Goal: Book appointment/travel/reservation

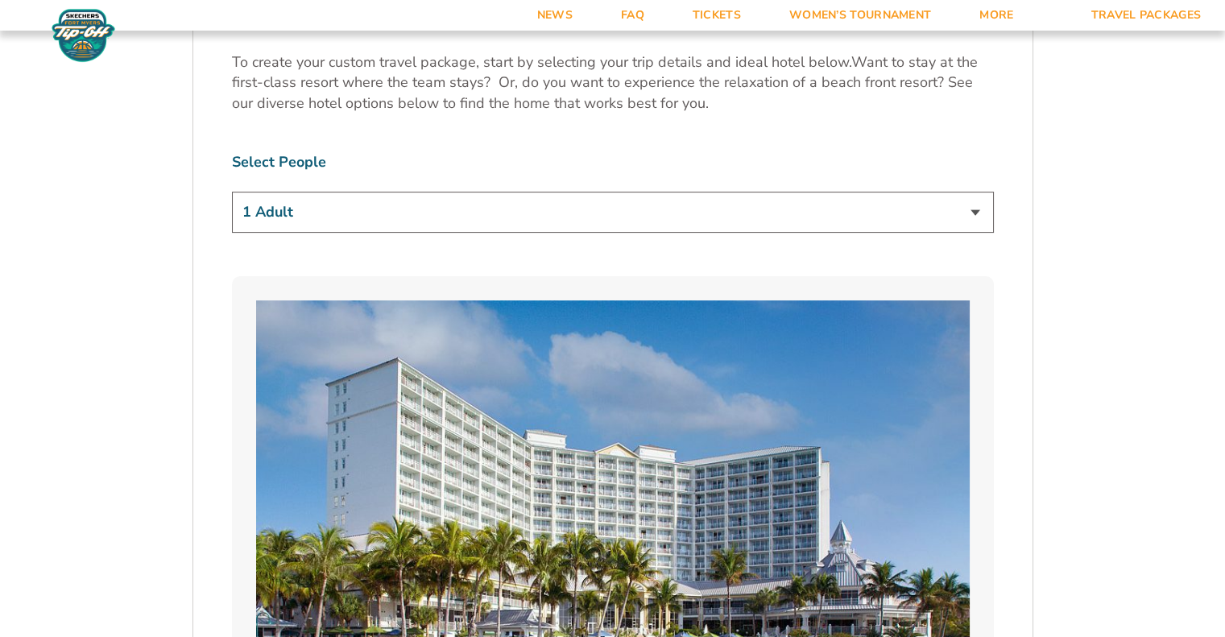
scroll to position [1022, 0]
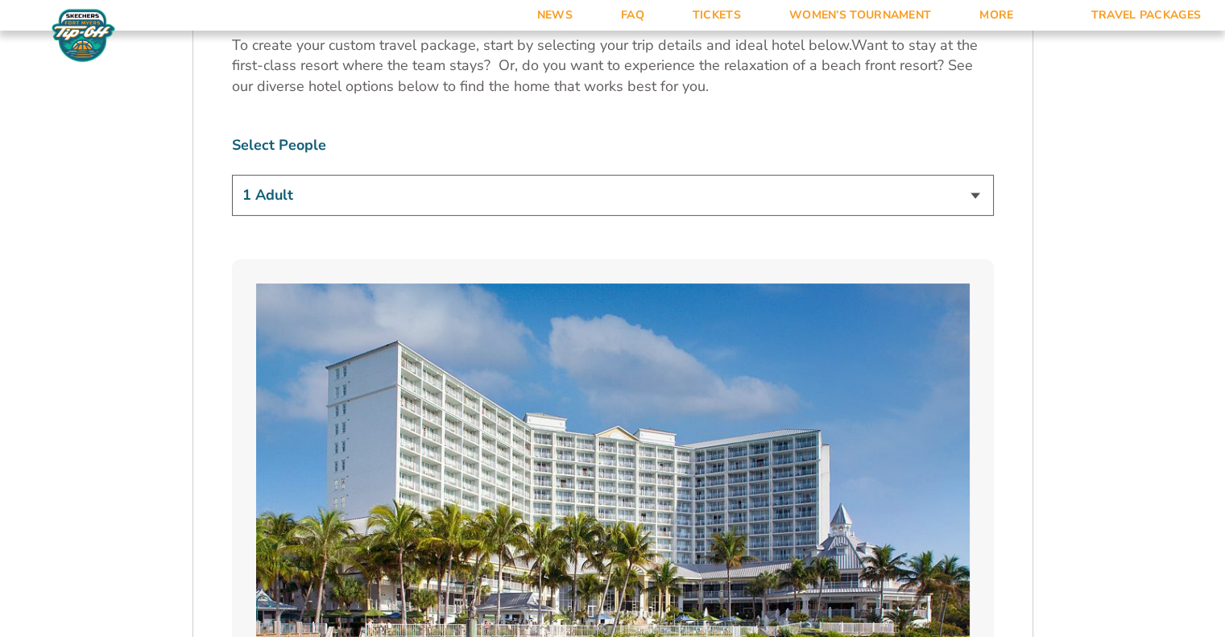
click at [976, 212] on select "1 Adult 2 Adults 3 Adults 4 Adults 2 Adults + 1 Child 2 Adults + 2 Children 2 A…" at bounding box center [613, 195] width 762 height 41
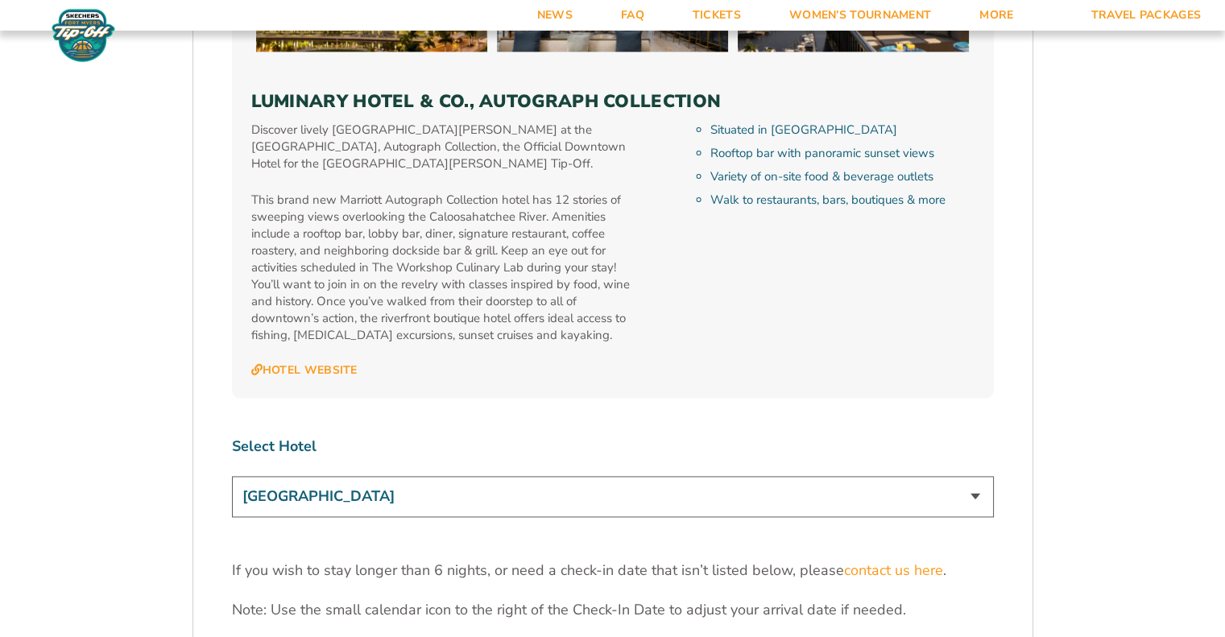
scroll to position [4927, 0]
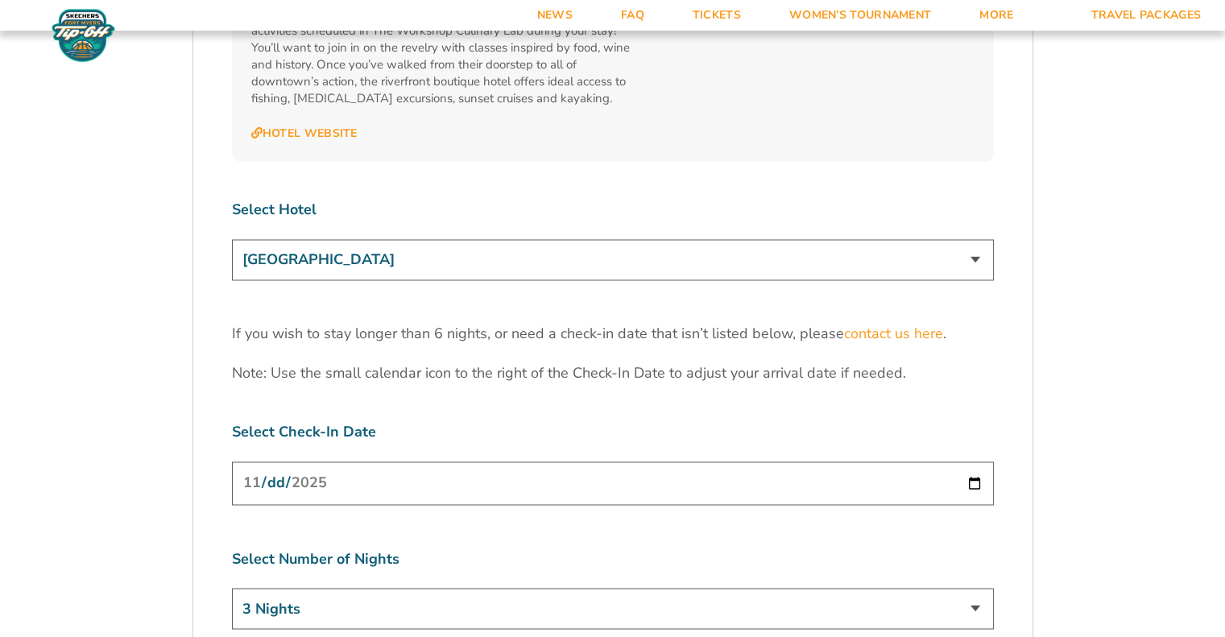
scroll to position [4948, 0]
click at [948, 237] on select "[GEOGRAPHIC_DATA] [GEOGRAPHIC_DATA] [GEOGRAPHIC_DATA], Autograph Collection" at bounding box center [613, 257] width 762 height 41
click at [232, 237] on select "[GEOGRAPHIC_DATA] [GEOGRAPHIC_DATA] [GEOGRAPHIC_DATA], Autograph Collection" at bounding box center [613, 257] width 762 height 41
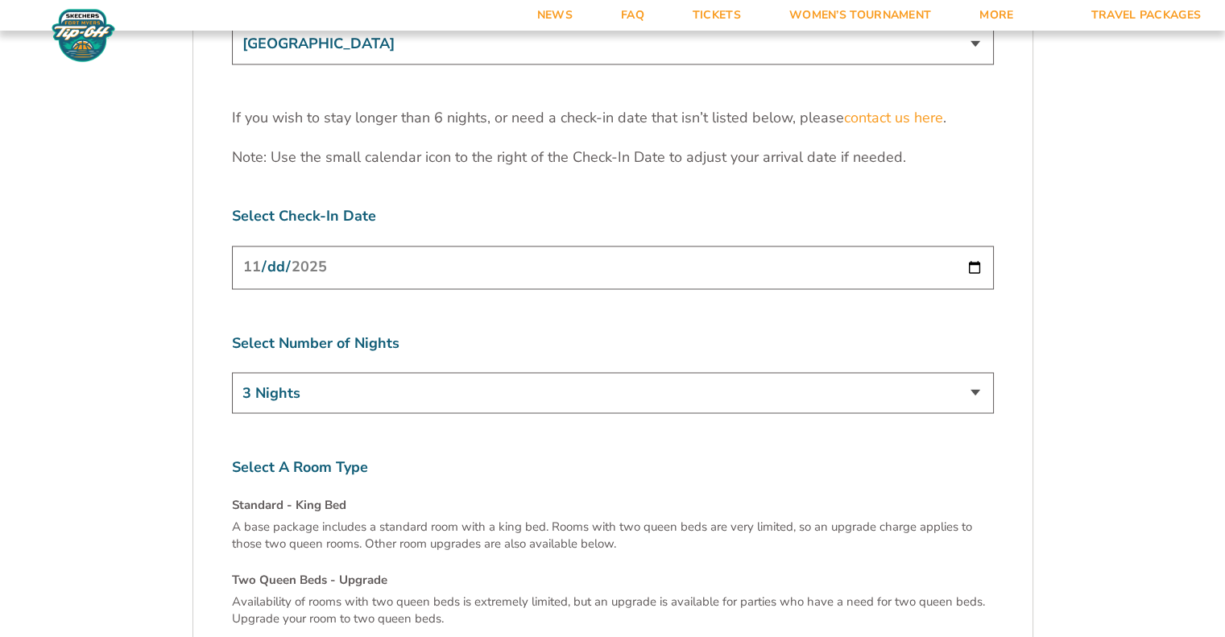
scroll to position [5165, 0]
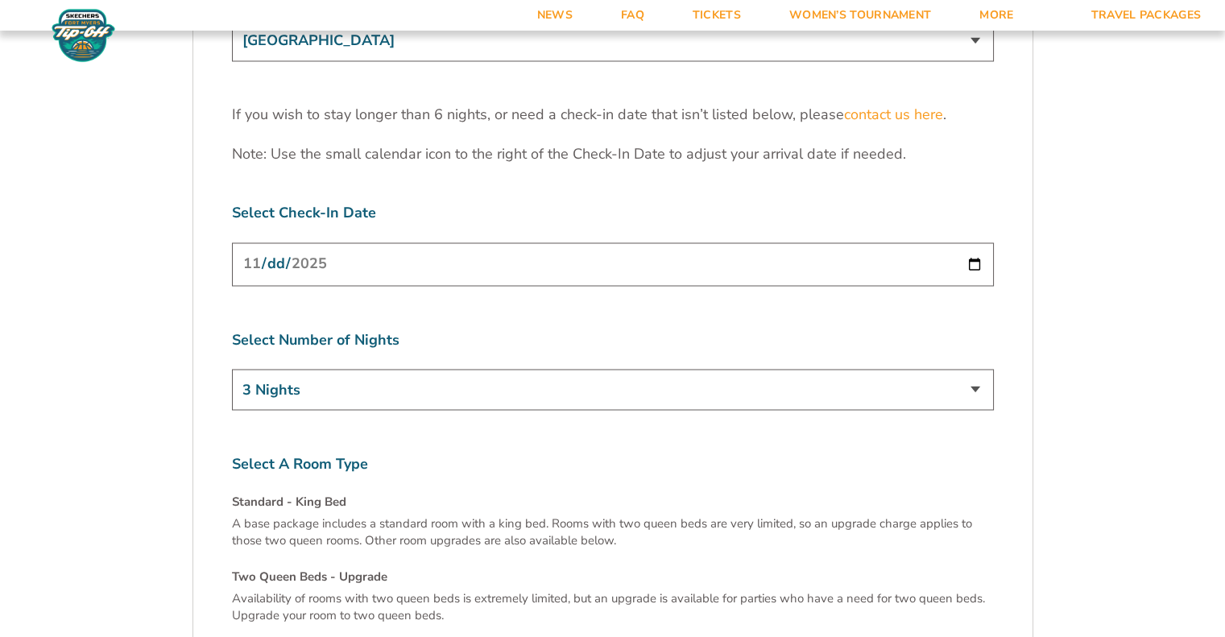
click at [744, 369] on select "3 Nights 4 Nights 5 Nights 6 Nights" at bounding box center [613, 389] width 762 height 41
click at [740, 369] on select "3 Nights 4 Nights 5 Nights 6 Nights" at bounding box center [613, 389] width 762 height 41
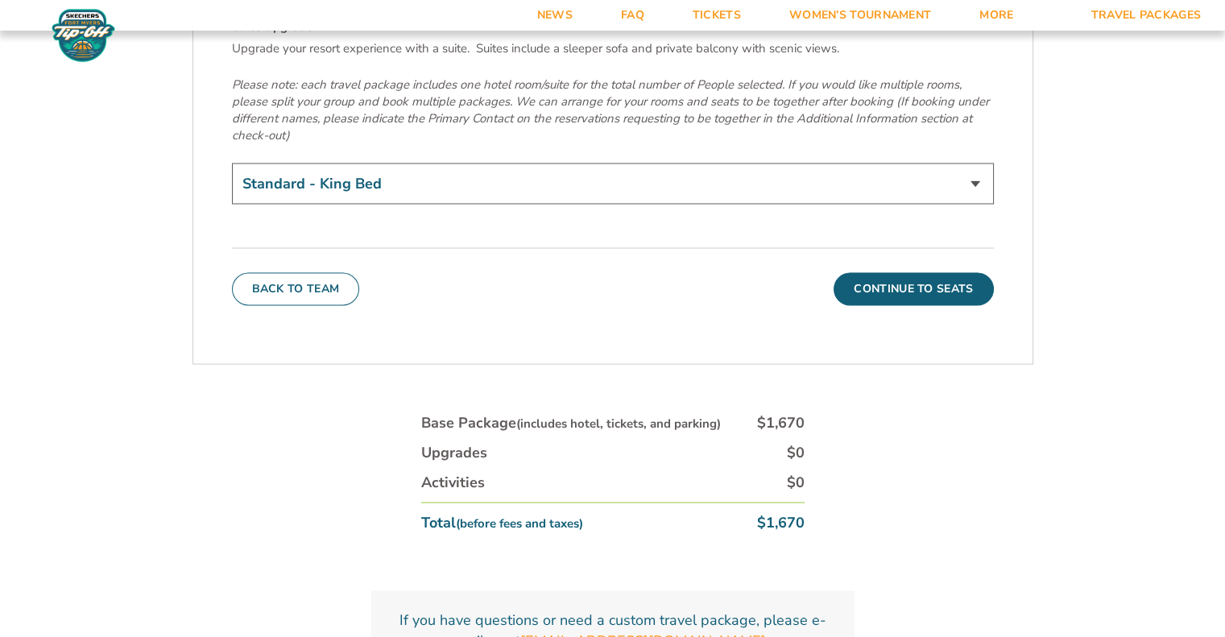
scroll to position [5790, 0]
click at [866, 272] on button "Continue To Seats" at bounding box center [912, 288] width 159 height 32
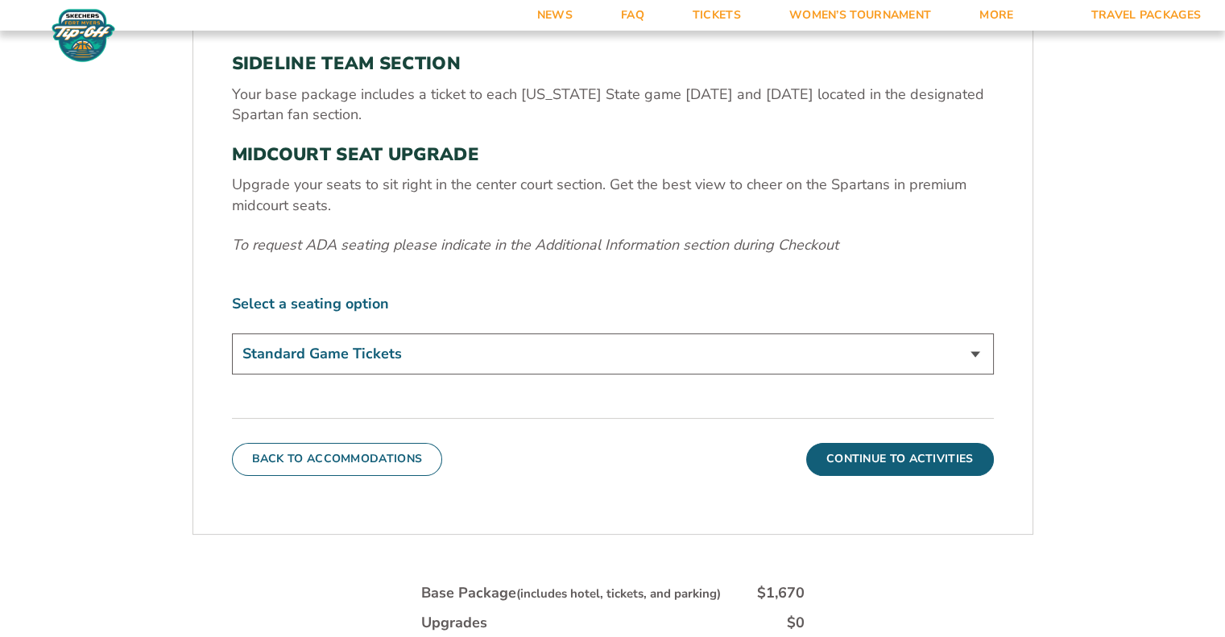
scroll to position [604, 0]
click at [964, 346] on select "Standard Game Tickets Midcourt Seat Upgrade (+$140 per person)" at bounding box center [613, 352] width 762 height 41
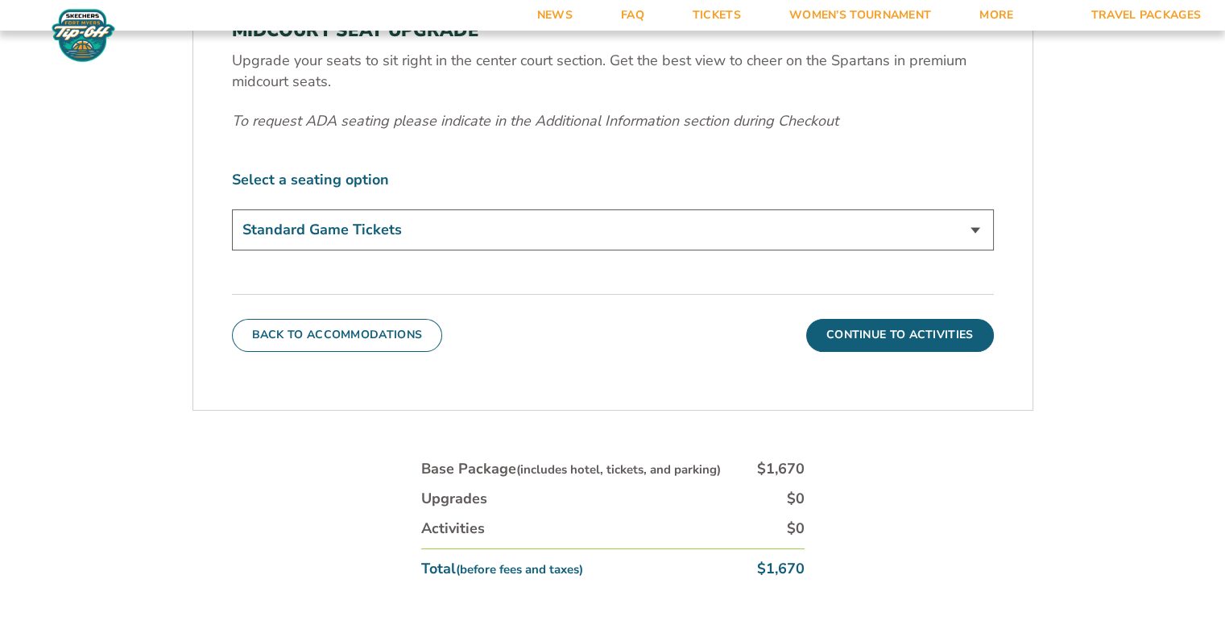
scroll to position [727, 0]
click at [623, 237] on select "Standard Game Tickets Midcourt Seat Upgrade (+$140 per person)" at bounding box center [613, 229] width 762 height 41
select select "Midcourt Seat Upgrade"
click at [232, 209] on select "Standard Game Tickets Midcourt Seat Upgrade (+$140 per person)" at bounding box center [613, 229] width 762 height 41
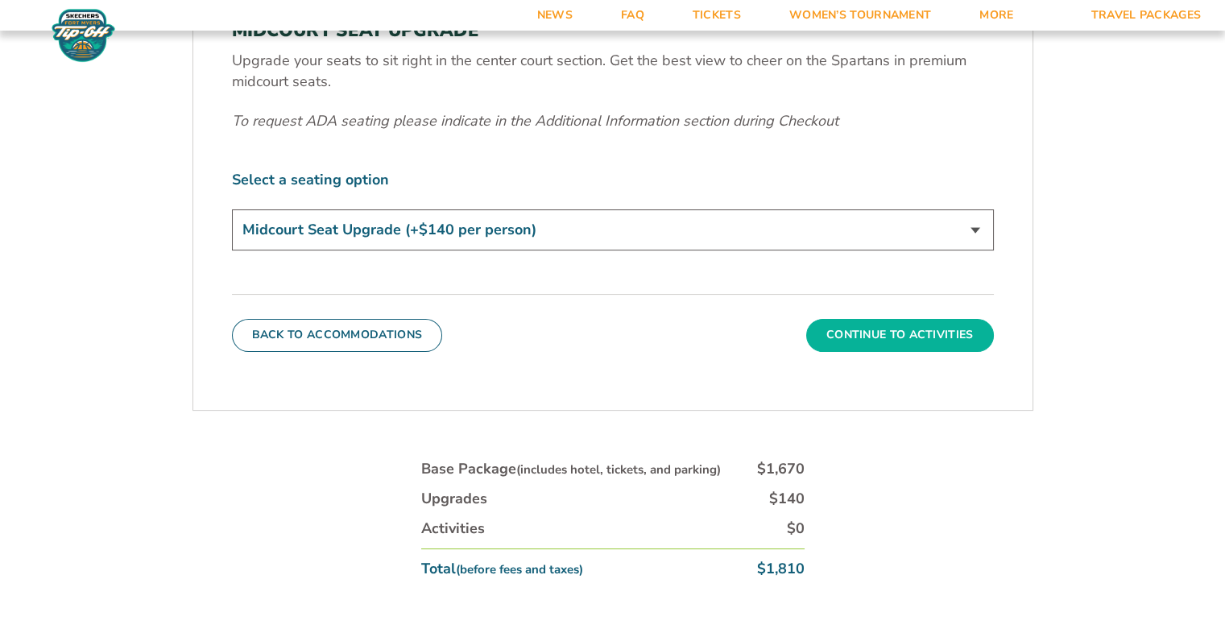
click at [896, 332] on button "Continue To Activities" at bounding box center [900, 335] width 188 height 32
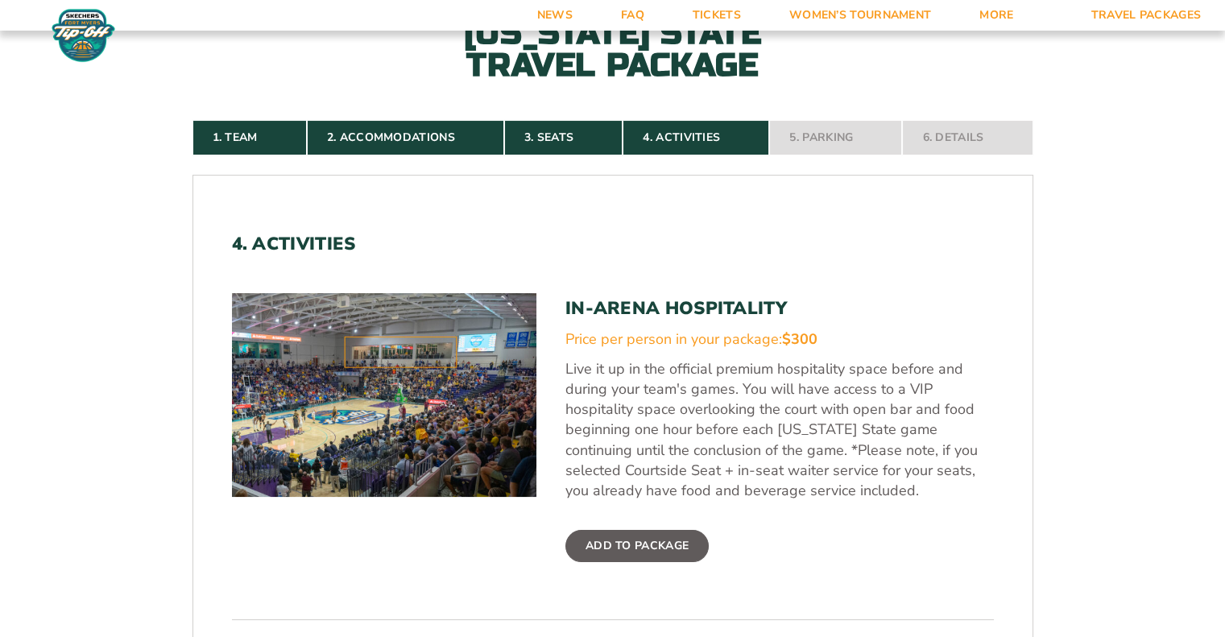
scroll to position [443, 0]
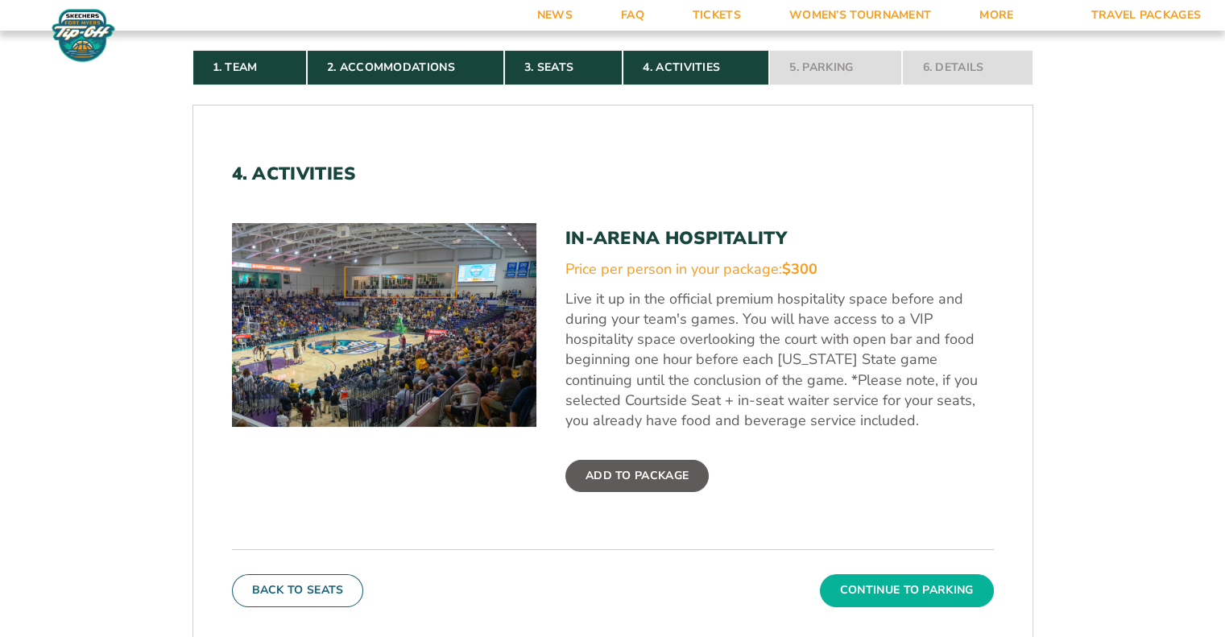
click at [874, 590] on button "Continue To Parking" at bounding box center [907, 590] width 174 height 32
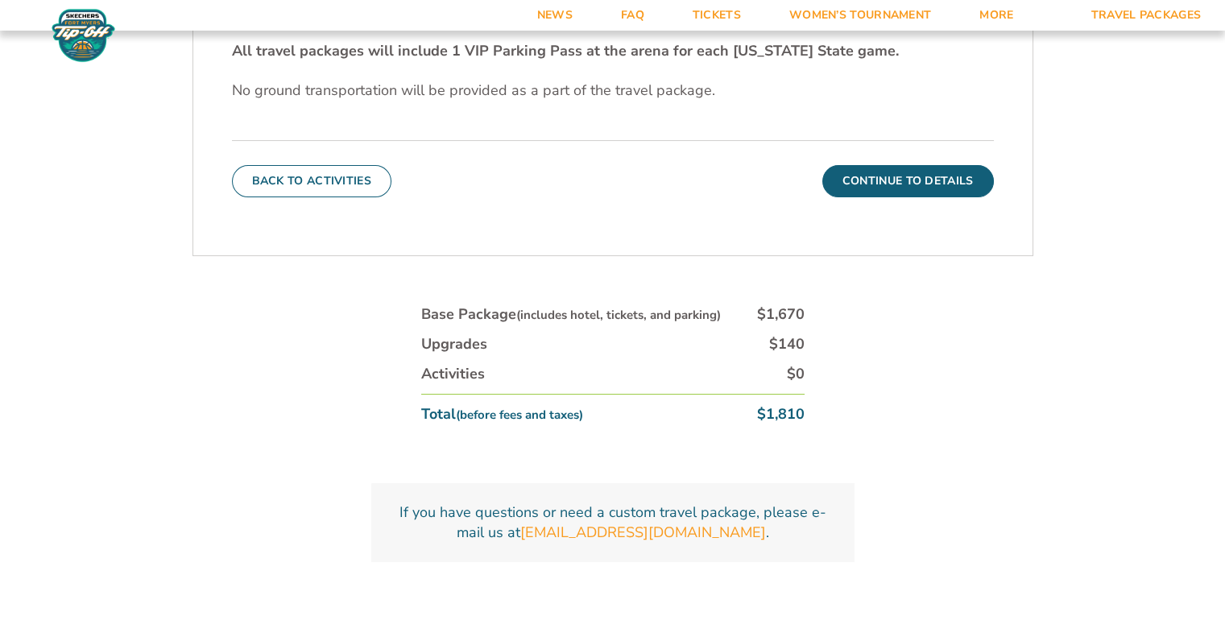
scroll to position [680, 0]
